Goal: Information Seeking & Learning: Learn about a topic

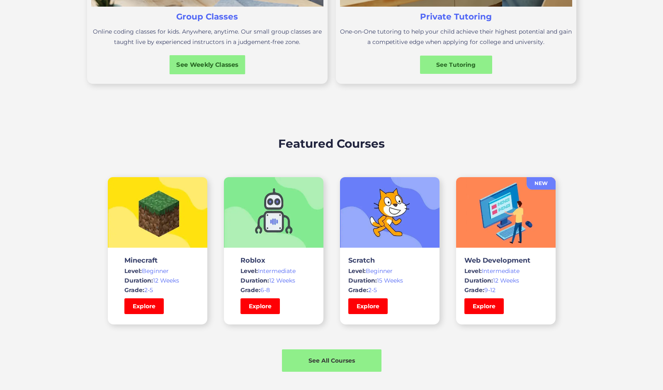
scroll to position [456, 0]
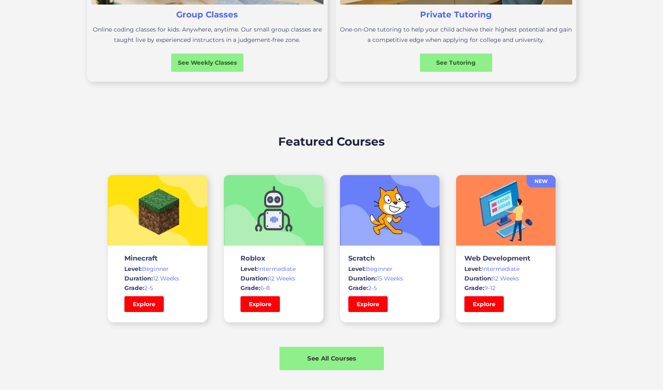
click at [342, 360] on div "See All Courses" at bounding box center [332, 358] width 105 height 9
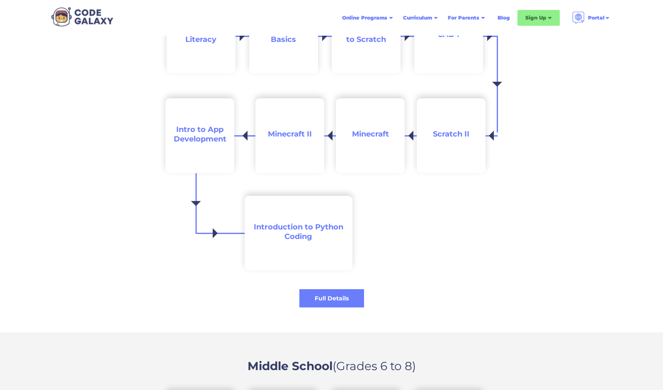
scroll to position [954, 0]
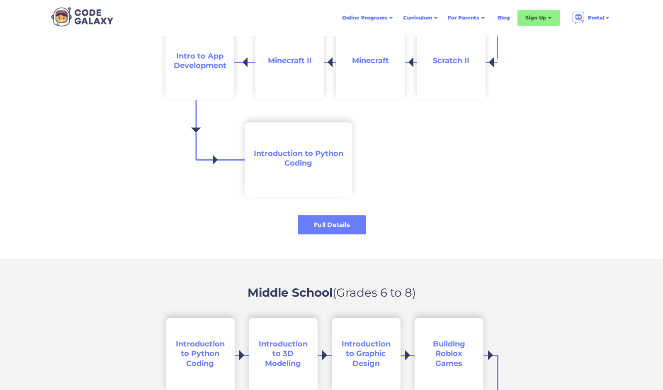
click at [317, 225] on div "Full Details" at bounding box center [332, 225] width 68 height 9
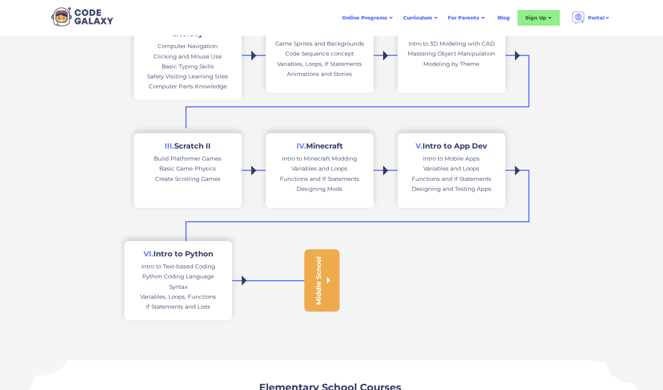
scroll to position [207, 0]
